Goal: Transaction & Acquisition: Subscribe to service/newsletter

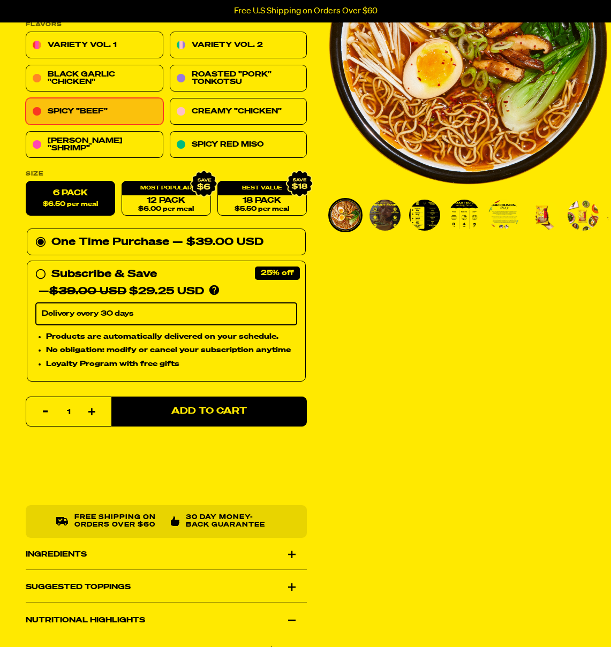
scroll to position [192, 0]
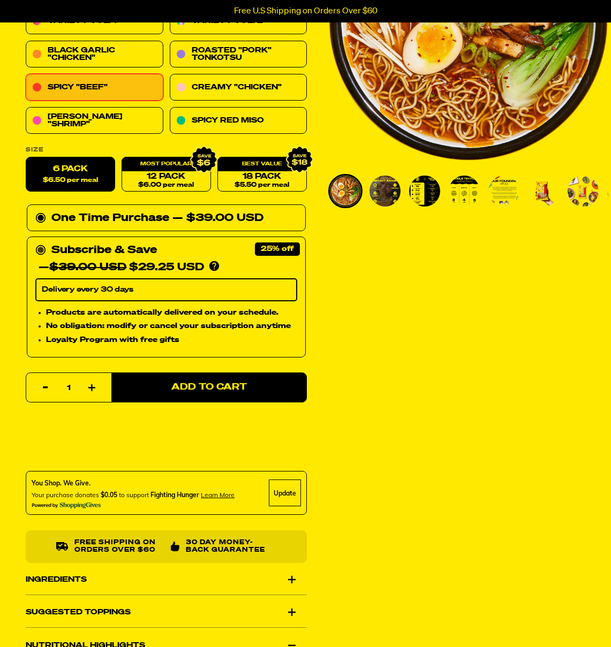
click at [73, 252] on div "Subscribe & Save 25%" at bounding box center [103, 250] width 105 height 17
click at [42, 242] on input "Subscribe & Save 25% — $39.00 USD $29.25 USD You'll receive your selected flavo…" at bounding box center [38, 242] width 7 height 0
click at [91, 302] on label "Subscribe & Save 25% — $39.00 USD $29.25 USD You'll receive your selected flavo…" at bounding box center [166, 297] width 262 height 111
click at [42, 242] on input "Subscribe & Save 25% — $39.00 USD $29.25 USD You'll receive your selected flavo…" at bounding box center [38, 242] width 7 height 0
click at [91, 291] on select "Delivery every 30 days" at bounding box center [166, 290] width 262 height 22
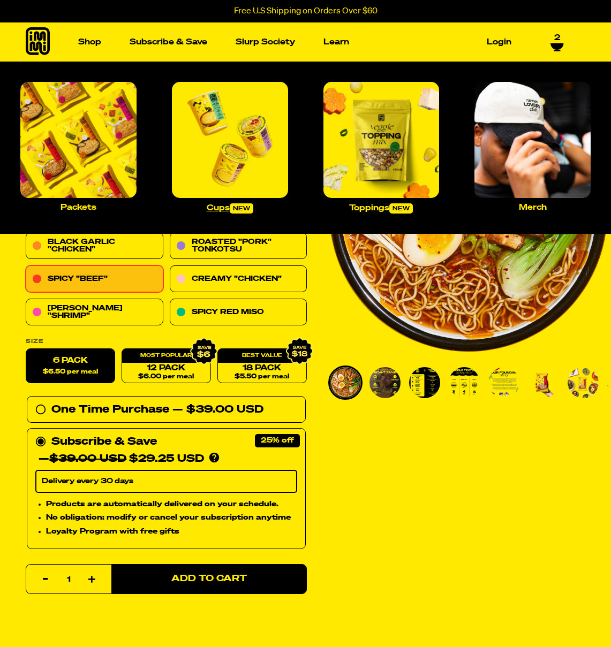
click at [224, 131] on img "Main navigation" at bounding box center [230, 140] width 116 height 116
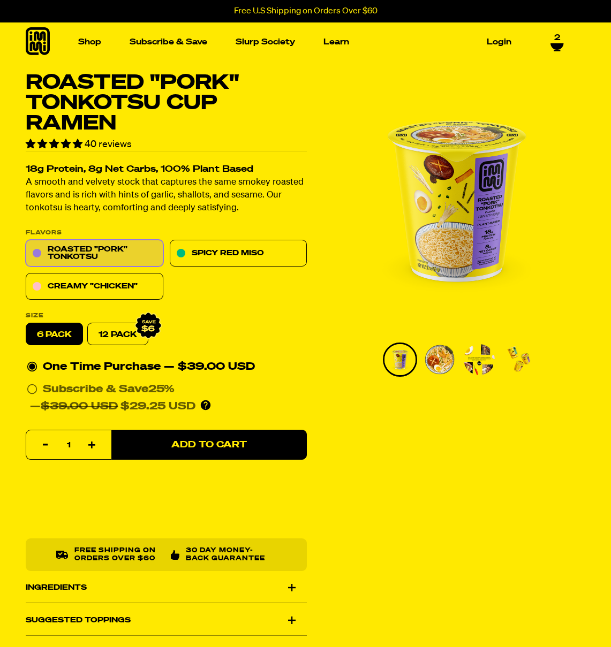
click at [5, 216] on div "Roasted "Pork" Tonkotsu Cup Ramen 40 reviews 18g Protein, 8g Net Carbs, 100% Pl…" at bounding box center [305, 360] width 611 height 575
